Goal: Entertainment & Leisure: Browse casually

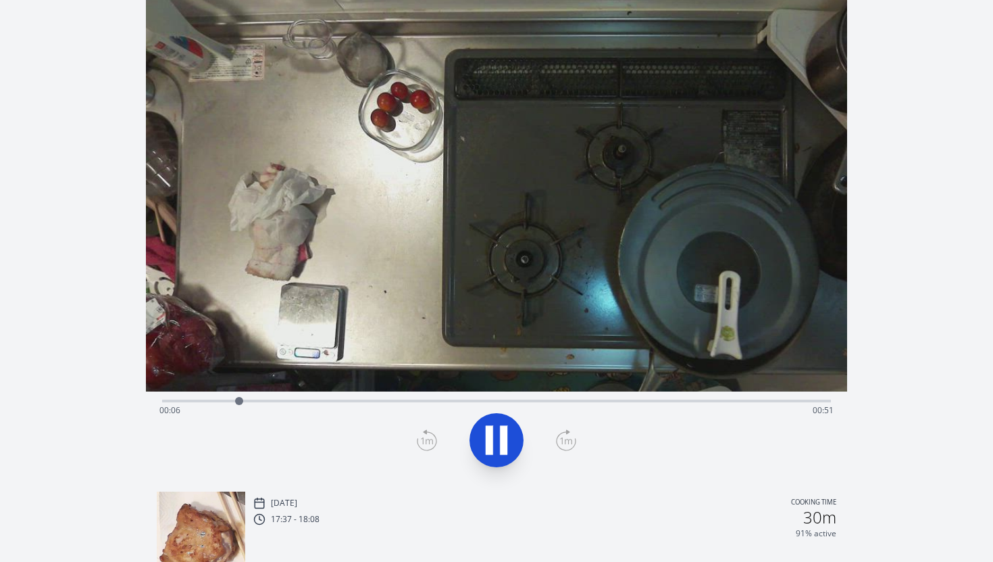
scroll to position [25, 0]
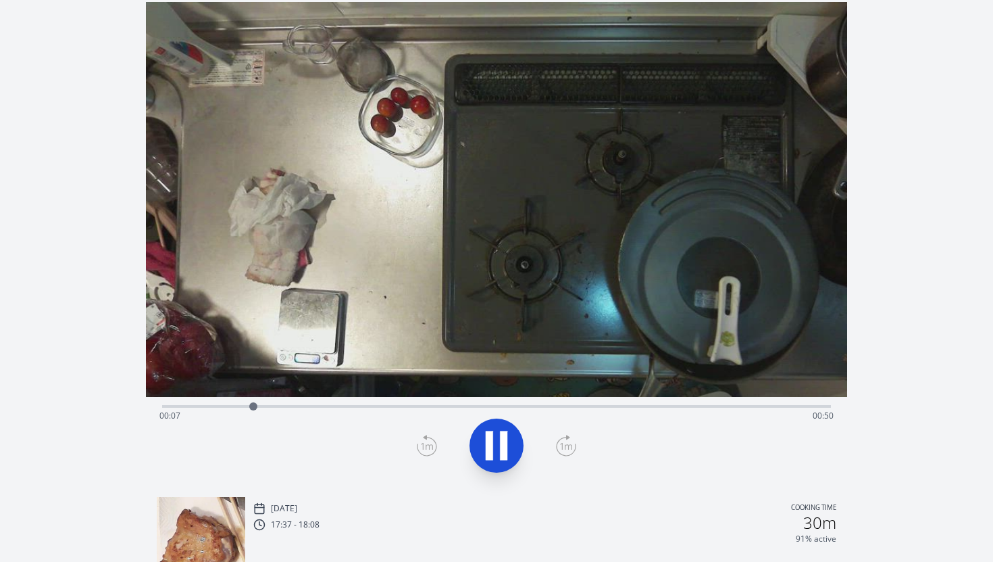
click at [168, 409] on div "Time elapsed: 00:07 Time remaining: 00:50" at bounding box center [496, 416] width 675 height 22
click at [505, 440] on icon at bounding box center [503, 445] width 7 height 29
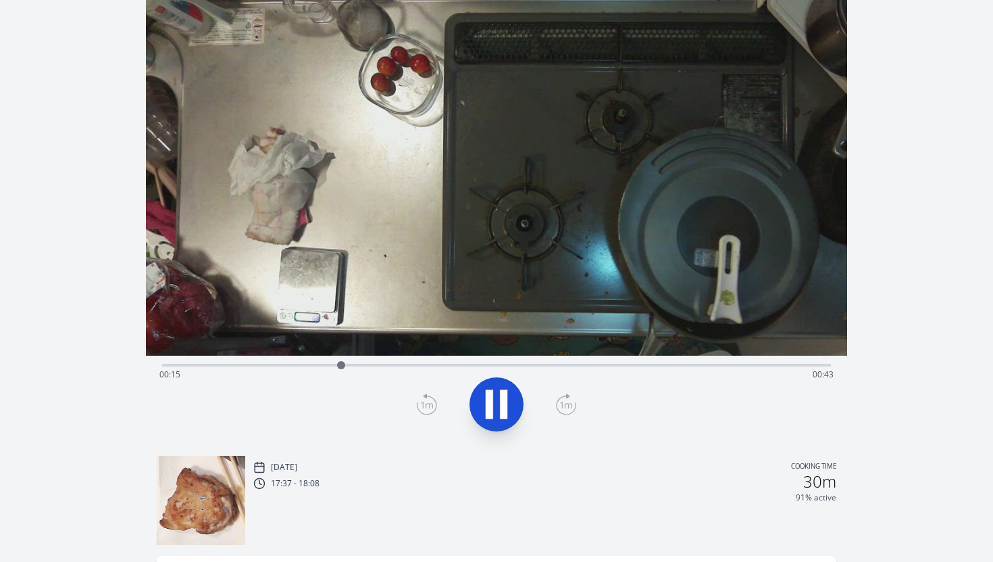
scroll to position [54, 0]
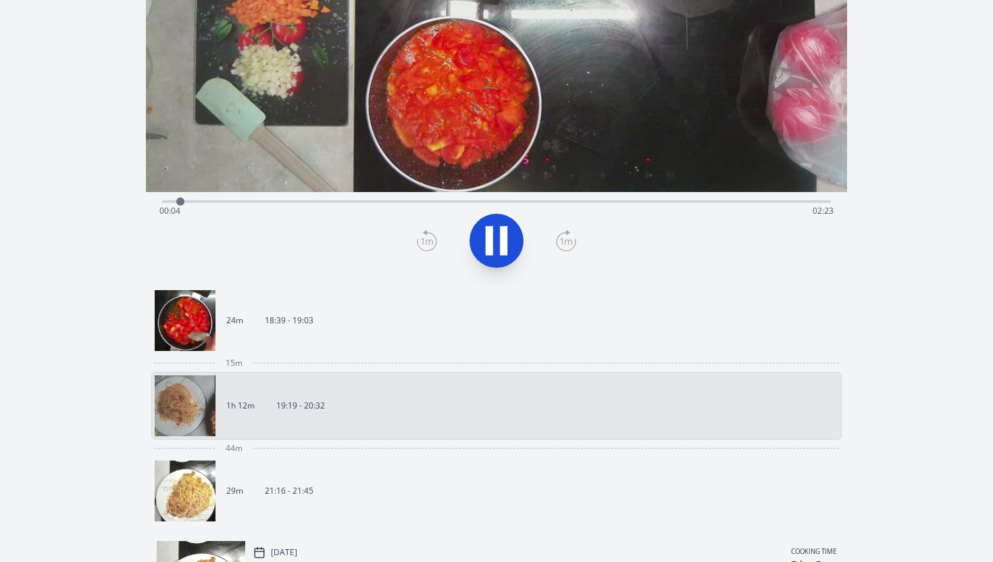
scroll to position [212, 0]
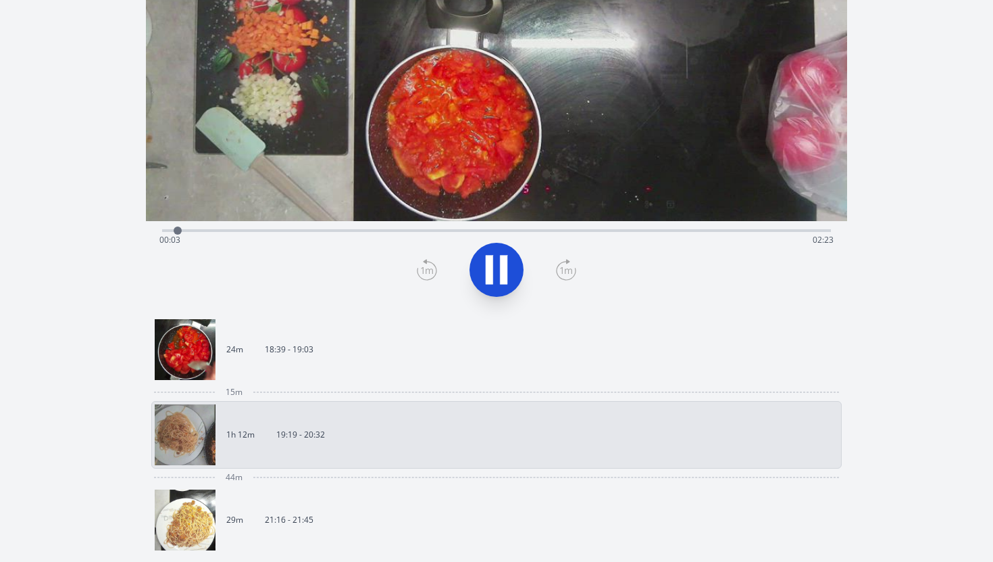
scroll to position [254, 0]
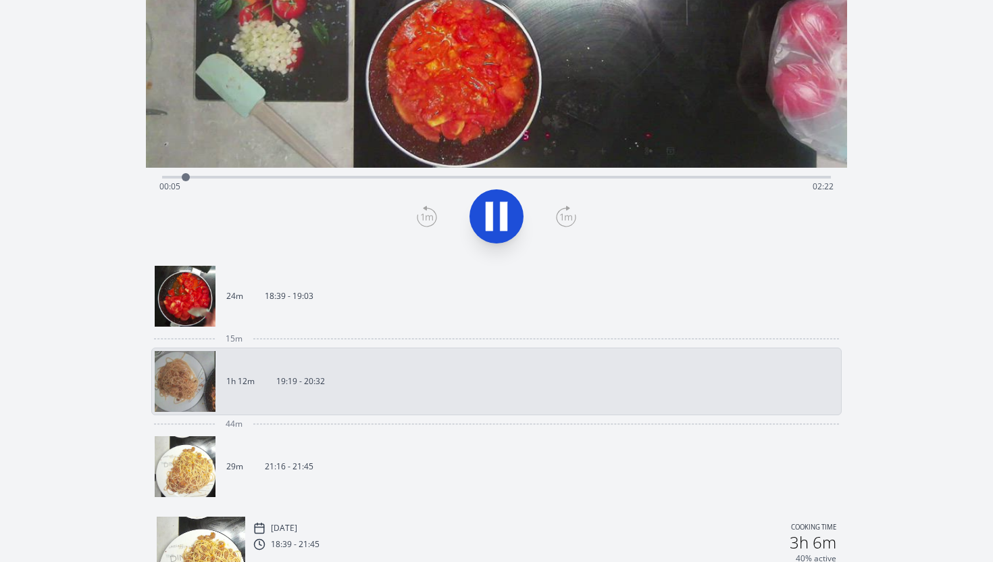
click at [275, 297] on p "18:39 - 19:03" at bounding box center [289, 296] width 49 height 11
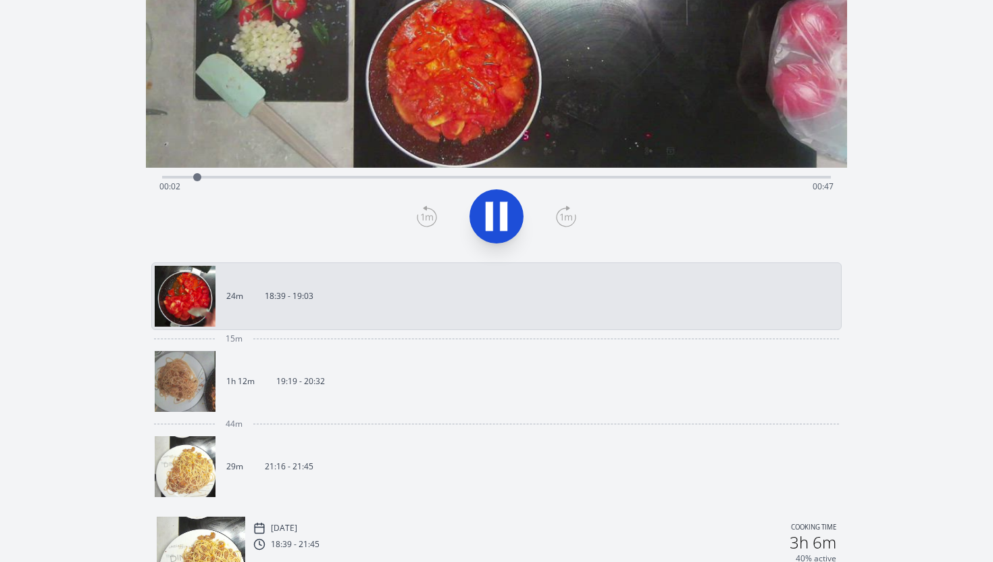
click at [292, 443] on link "29m 21:16 - 21:45" at bounding box center [492, 466] width 674 height 61
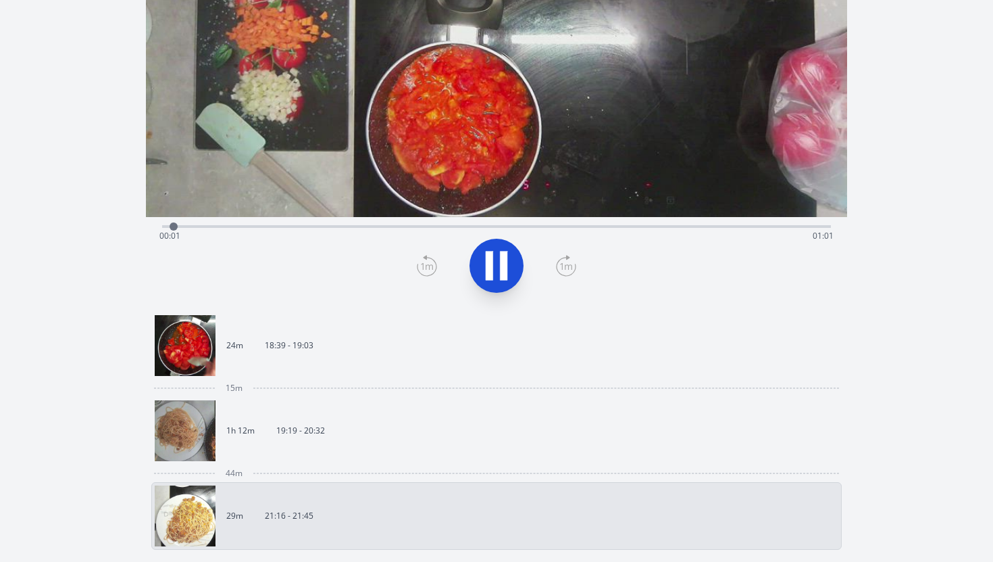
scroll to position [204, 0]
click at [296, 426] on p "19:19 - 20:32" at bounding box center [300, 431] width 49 height 11
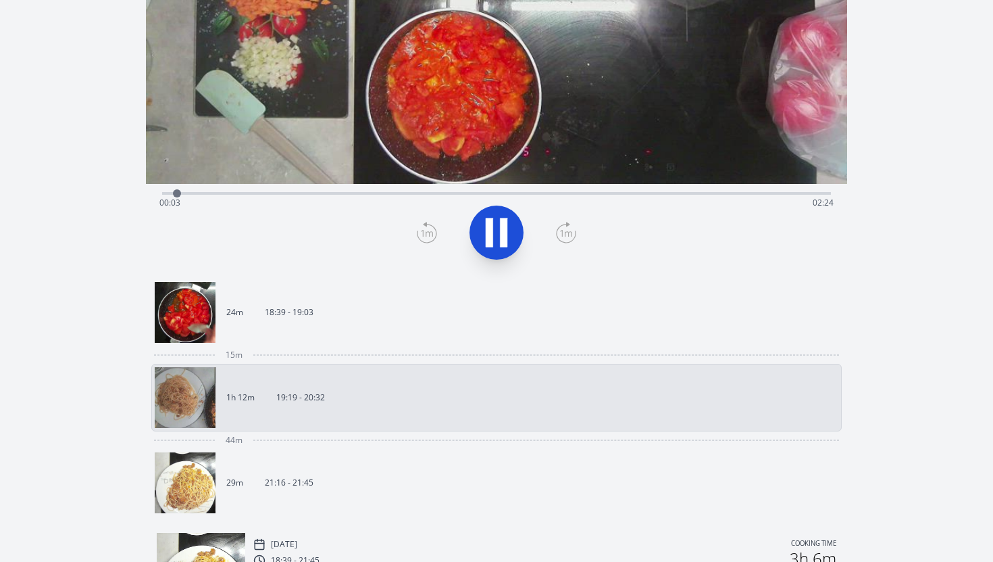
scroll to position [239, 0]
click at [289, 481] on p "21:16 - 21:45" at bounding box center [289, 481] width 49 height 11
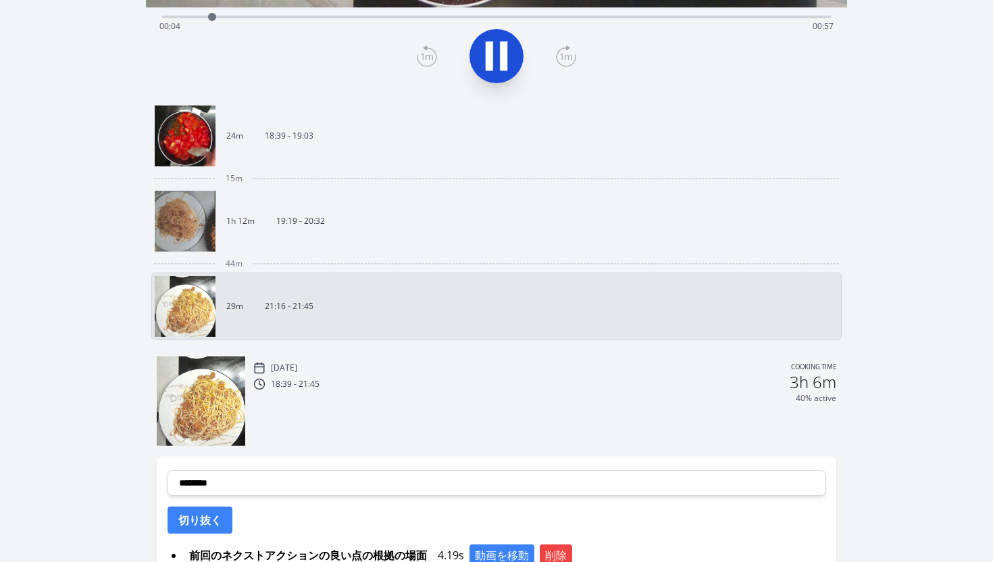
click at [409, 406] on div "Fri, 8th Aug 2025 Cooking time 18:39 - 21:45 3h 6m 40% active" at bounding box center [544, 402] width 583 height 86
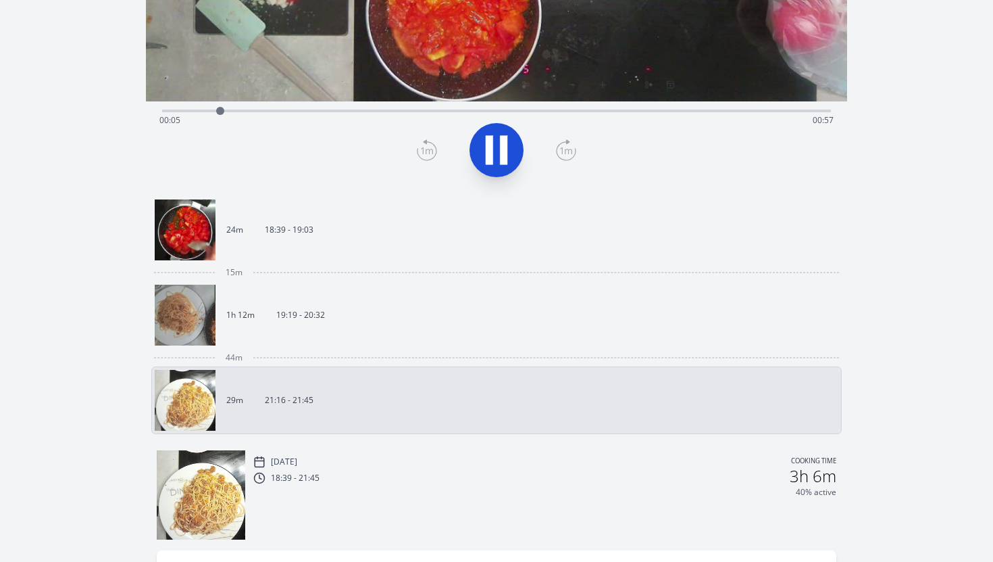
scroll to position [284, 0]
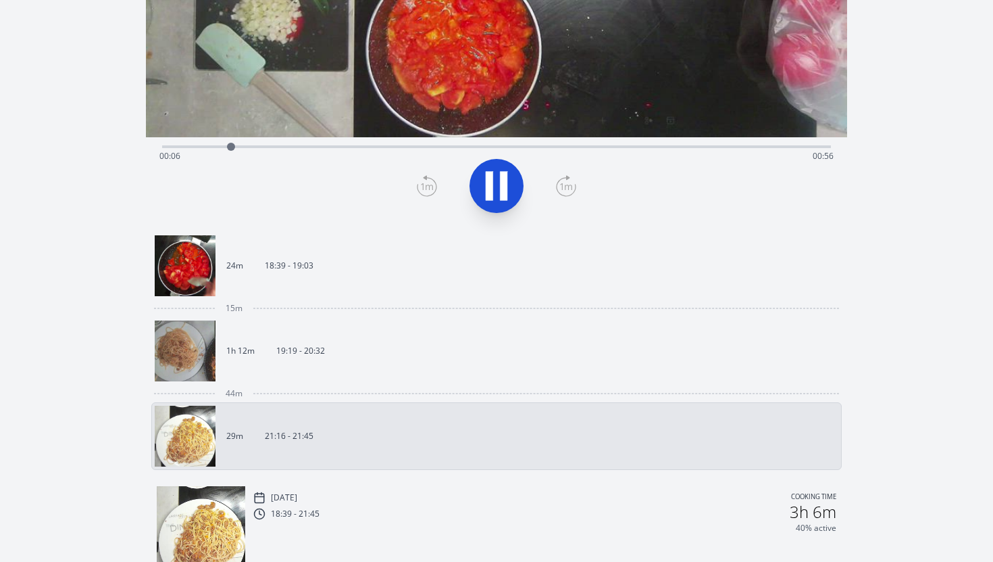
click at [368, 357] on link "1h 12m 19:19 - 20:32" at bounding box center [492, 350] width 674 height 61
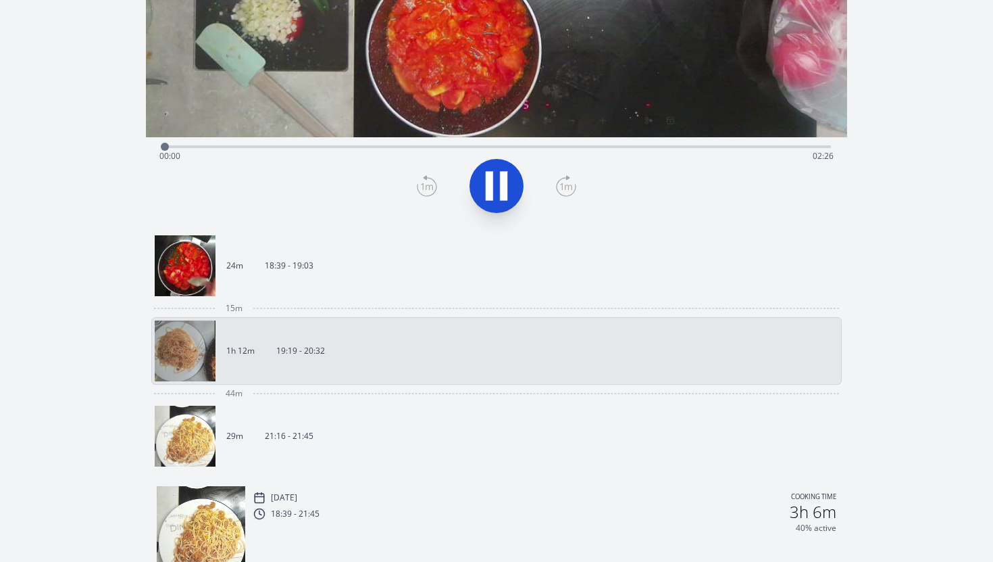
click at [360, 270] on link "24m 18:39 - 19:03" at bounding box center [492, 265] width 674 height 61
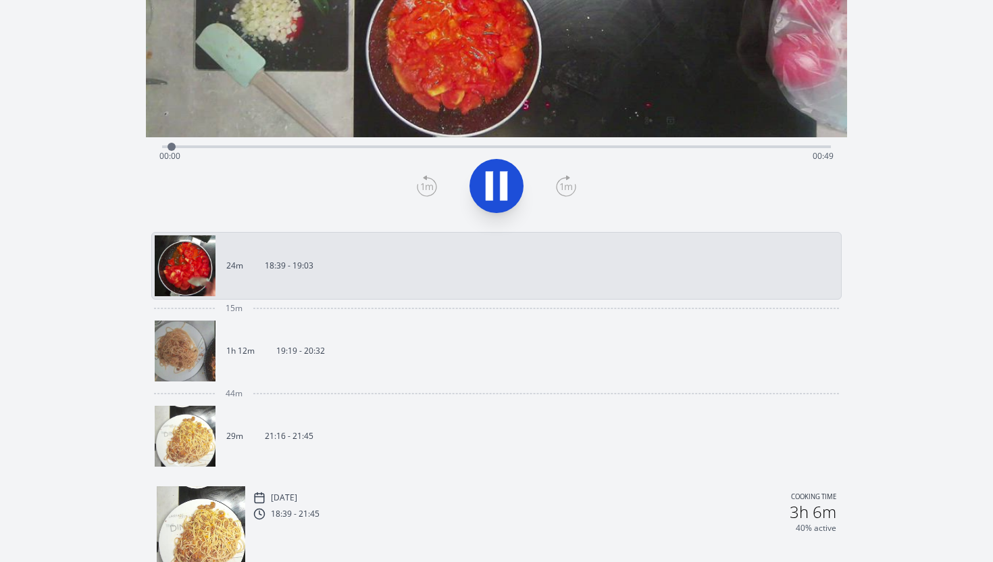
click at [353, 380] on link "1h 12m 19:19 - 20:32" at bounding box center [492, 350] width 674 height 61
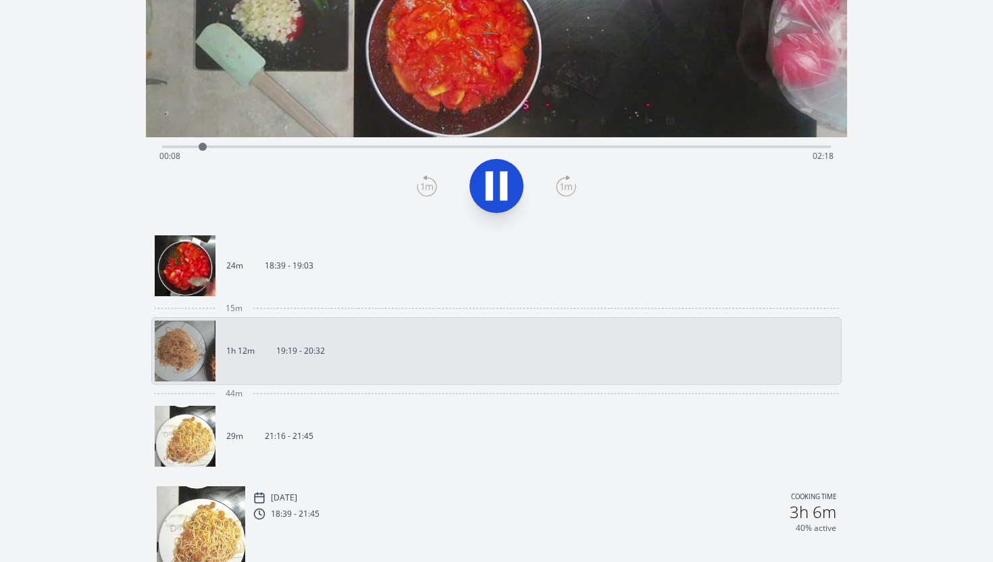
click at [320, 432] on link "29m 21:16 - 21:45" at bounding box center [492, 435] width 674 height 61
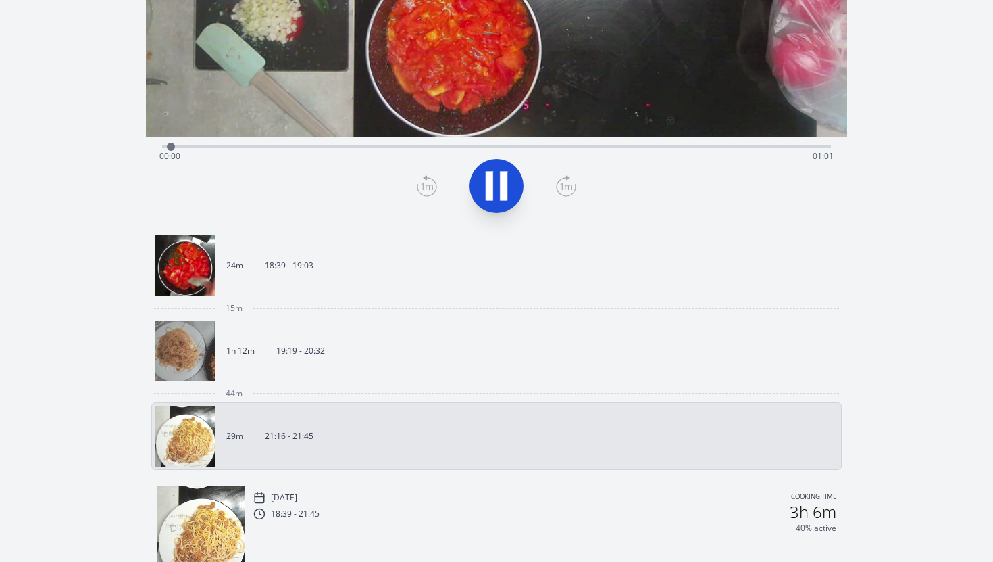
click at [333, 382] on div "1h 12m 19:19 - 20:32" at bounding box center [496, 351] width 691 height 68
click at [324, 357] on link "1h 12m 19:19 - 20:32" at bounding box center [492, 350] width 674 height 61
